Goal: Task Accomplishment & Management: Manage account settings

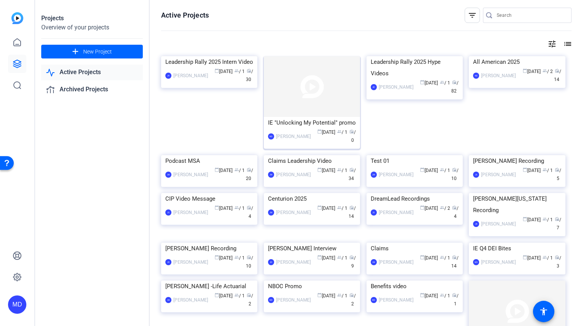
click at [295, 80] on img at bounding box center [312, 86] width 96 height 61
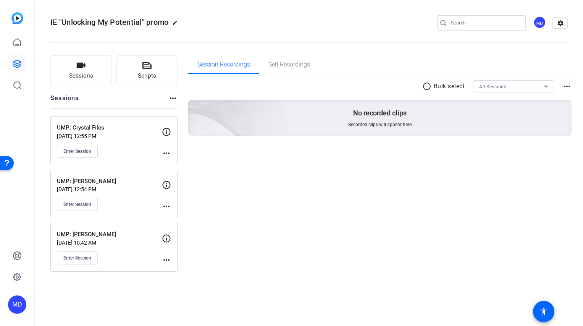
click at [172, 152] on div "UMP: Crystal Files [DATE] 12:55 PM Enter Session more_horiz" at bounding box center [113, 140] width 127 height 49
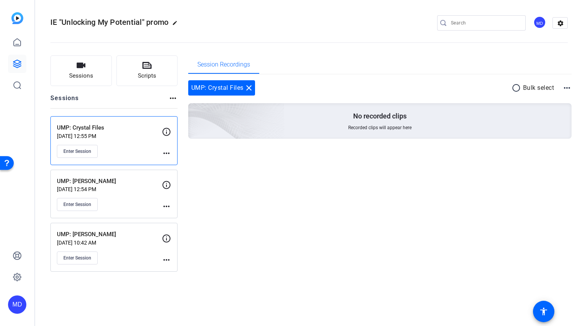
click at [170, 153] on mat-icon "more_horiz" at bounding box center [166, 153] width 9 height 9
click at [180, 165] on span "Edit Session" at bounding box center [185, 164] width 35 height 9
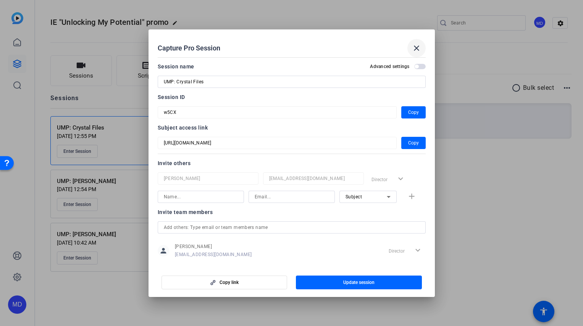
click at [418, 46] on mat-icon "close" at bounding box center [416, 48] width 9 height 9
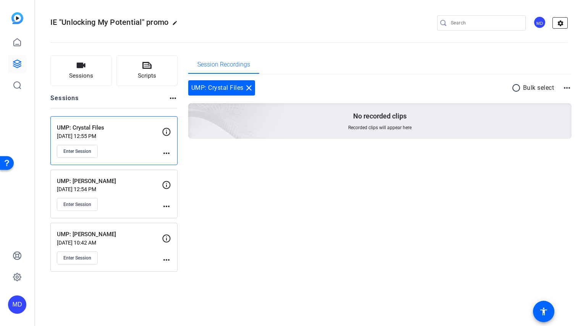
click at [559, 23] on mat-icon "settings" at bounding box center [560, 23] width 15 height 11
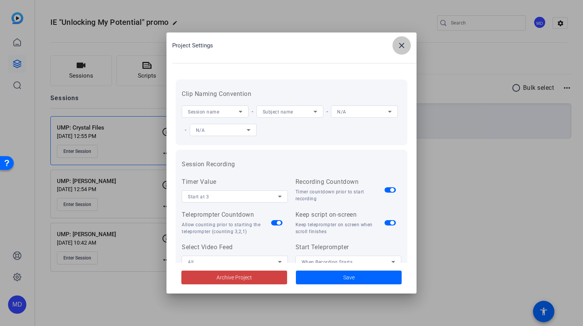
drag, startPoint x: 408, startPoint y: 47, endPoint x: 509, endPoint y: 78, distance: 105.9
click at [408, 46] on span at bounding box center [401, 45] width 18 height 18
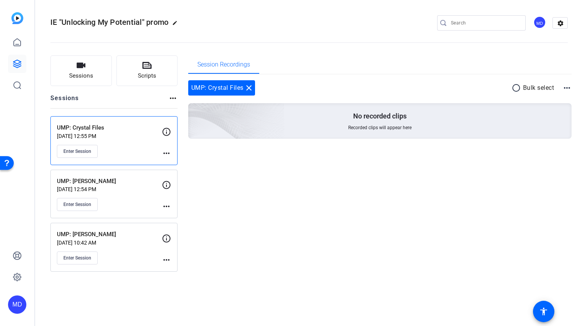
click at [566, 85] on mat-icon "more_horiz" at bounding box center [566, 87] width 9 height 9
click at [567, 84] on div at bounding box center [291, 163] width 583 height 326
click at [170, 150] on mat-icon "more_horiz" at bounding box center [166, 153] width 9 height 9
click at [122, 147] on div at bounding box center [291, 163] width 583 height 326
click at [169, 132] on icon at bounding box center [166, 131] width 9 height 9
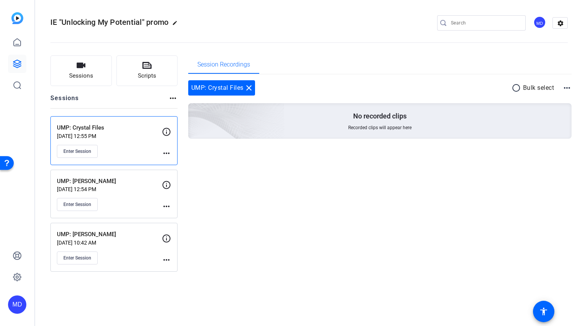
click at [168, 158] on div "UMP: Crystal Files [DATE] 12:55 PM Enter Session more_horiz" at bounding box center [113, 140] width 127 height 49
click at [169, 155] on mat-icon "more_horiz" at bounding box center [166, 153] width 9 height 9
click at [170, 165] on span "Edit Session" at bounding box center [185, 164] width 35 height 9
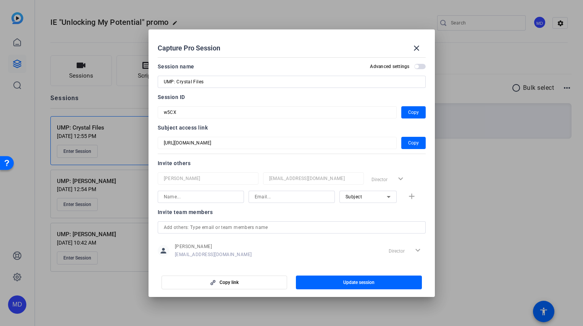
click at [418, 51] on mat-icon "close" at bounding box center [416, 48] width 9 height 9
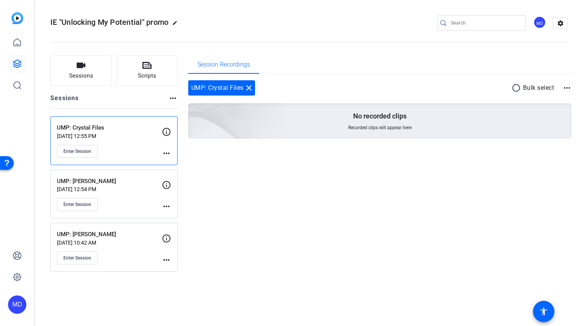
click at [248, 87] on mat-icon "close" at bounding box center [248, 87] width 9 height 9
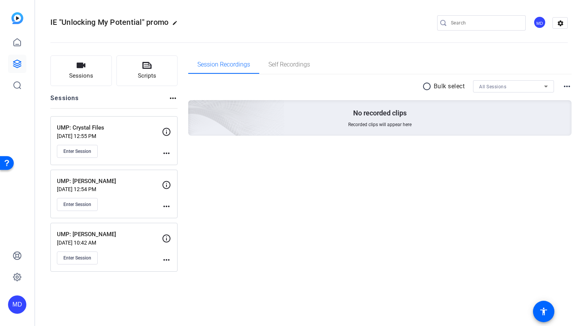
click at [120, 131] on p "UMP: Crystal Files" at bounding box center [109, 127] width 105 height 9
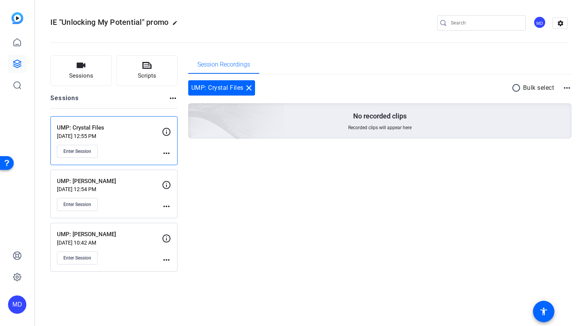
click at [228, 242] on div "Session Recordings UMP: Crystal Files close radio_button_unchecked Bulk select …" at bounding box center [380, 163] width 384 height 216
click at [141, 242] on p "[DATE] 10:42 AM" at bounding box center [109, 242] width 105 height 6
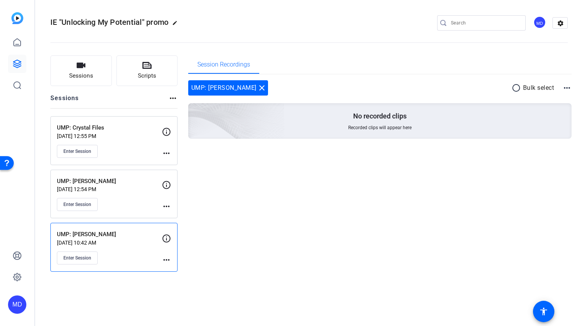
click at [367, 187] on div "Session Recordings UMP: [PERSON_NAME] close radio_button_unchecked Bulk select …" at bounding box center [380, 163] width 384 height 216
